Goal: Task Accomplishment & Management: Use online tool/utility

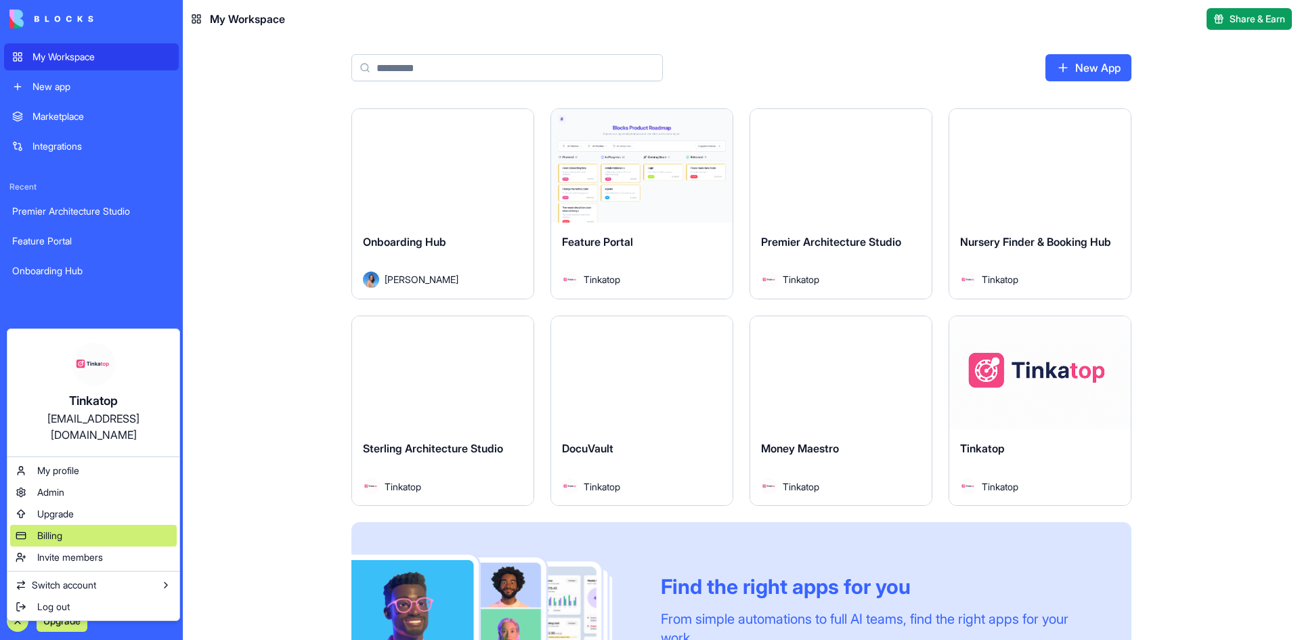
click at [93, 525] on div "Billing" at bounding box center [93, 536] width 167 height 22
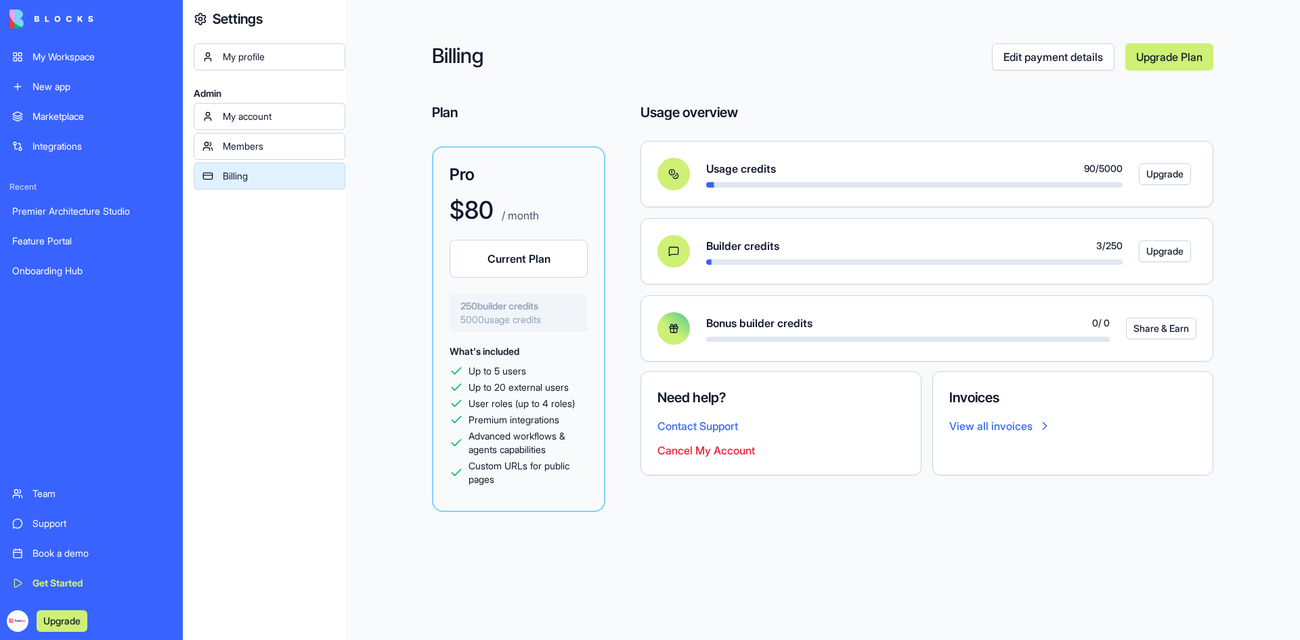
click at [78, 58] on div "My Workspace" at bounding box center [102, 57] width 138 height 14
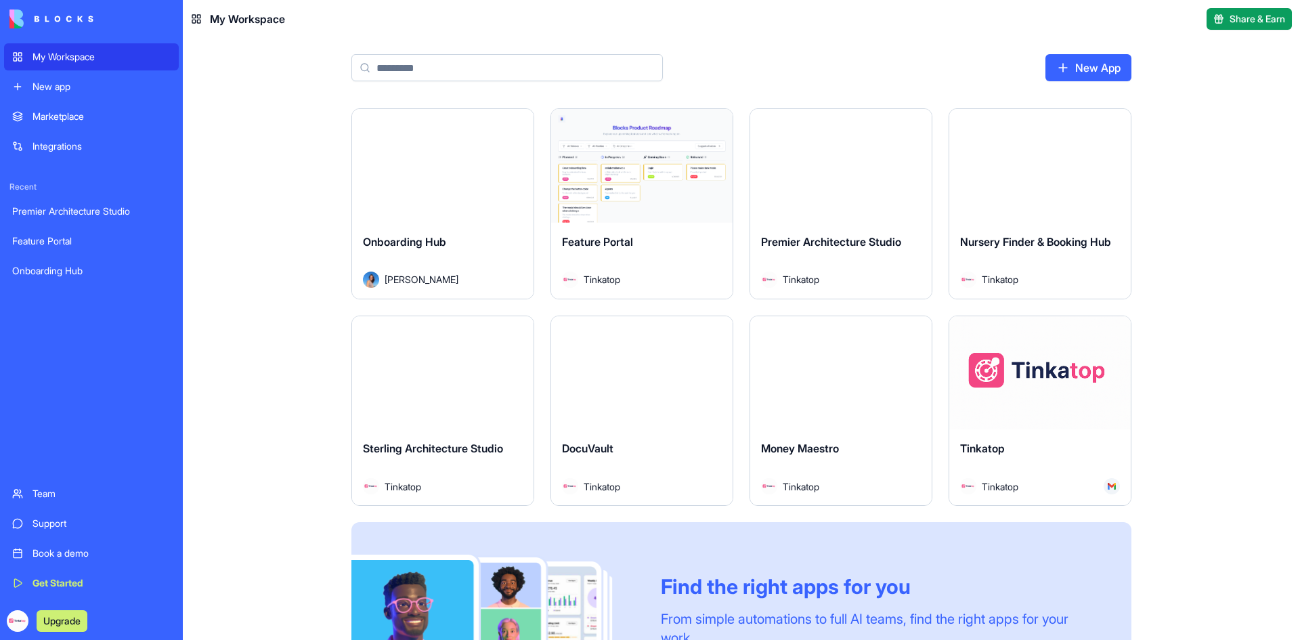
click at [1007, 369] on button "Launch" at bounding box center [1040, 372] width 102 height 27
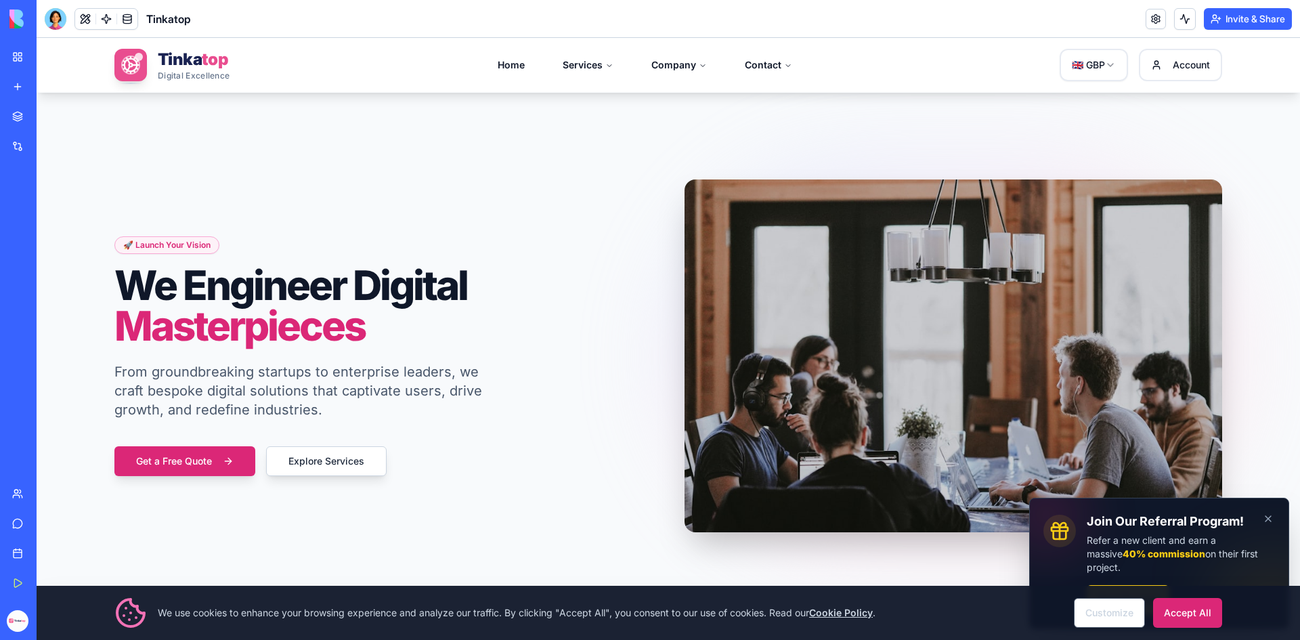
click at [197, 540] on div "🚀 Launch Your Vision We Engineer Digital Masterpieces From groundbreaking start…" at bounding box center [668, 356] width 1151 height 526
click at [1264, 522] on button "Dismiss" at bounding box center [1269, 519] width 30 height 30
